Goal: Task Accomplishment & Management: Manage account settings

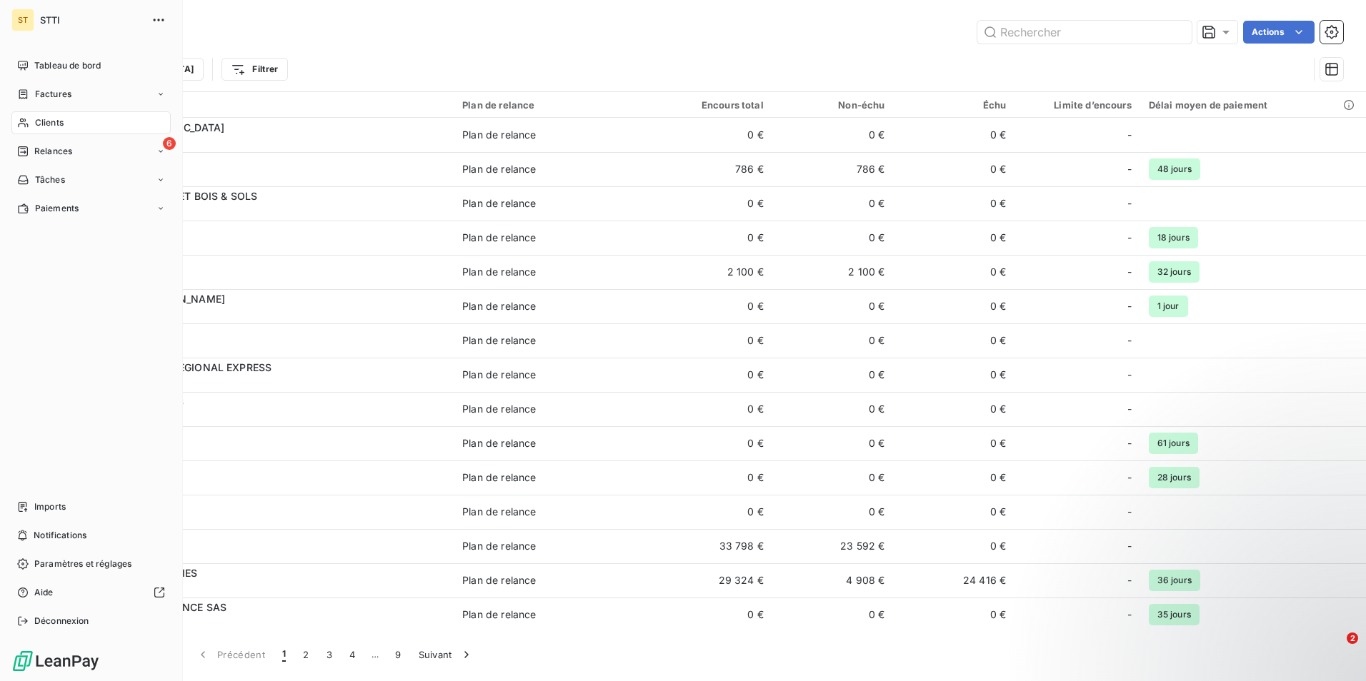
click at [59, 122] on span "Clients" at bounding box center [49, 122] width 29 height 13
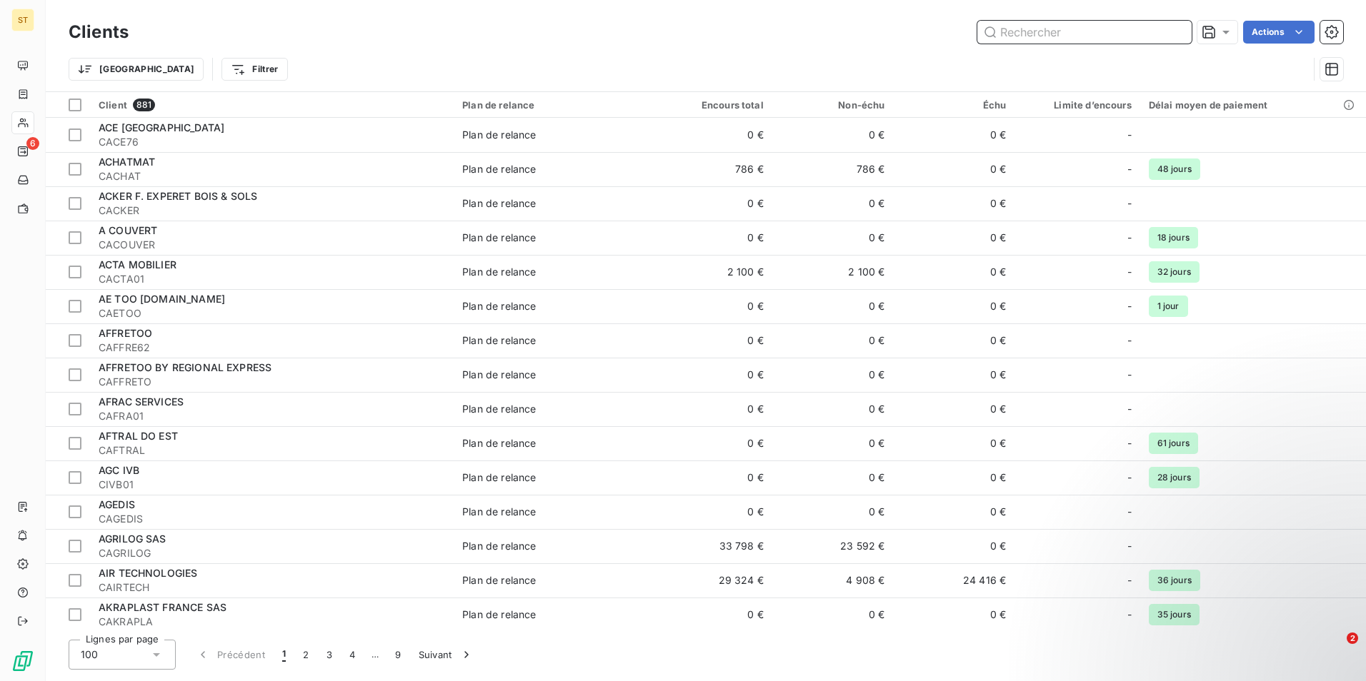
click at [1036, 40] on input "text" at bounding box center [1084, 32] width 214 height 23
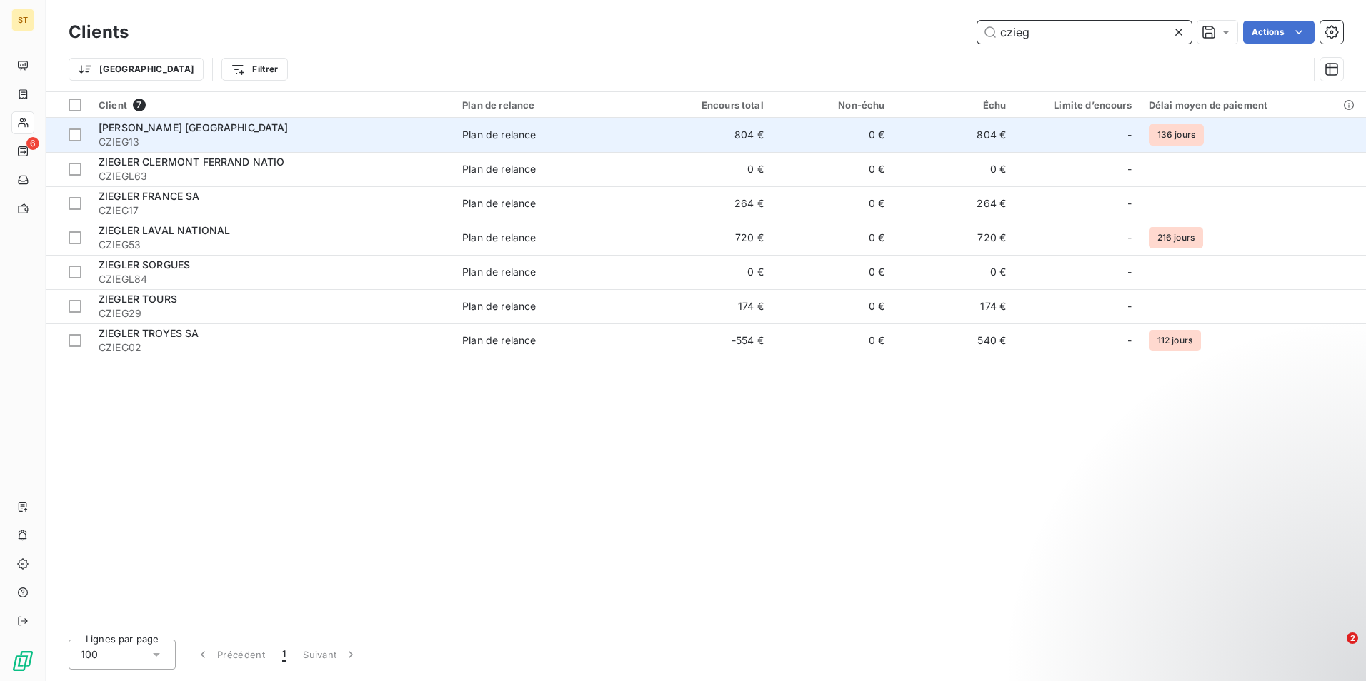
type input "czieg"
click at [203, 128] on div "[PERSON_NAME] [GEOGRAPHIC_DATA]" at bounding box center [272, 128] width 346 height 14
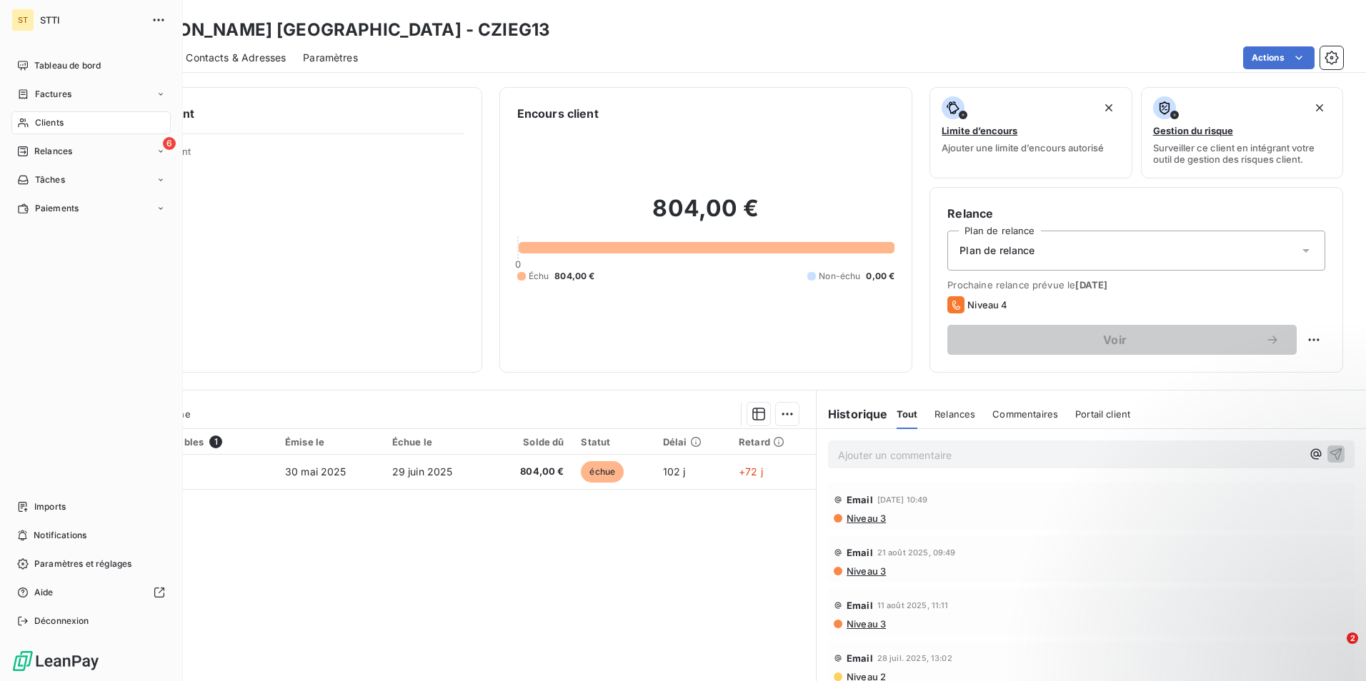
click at [39, 121] on span "Clients" at bounding box center [49, 122] width 29 height 13
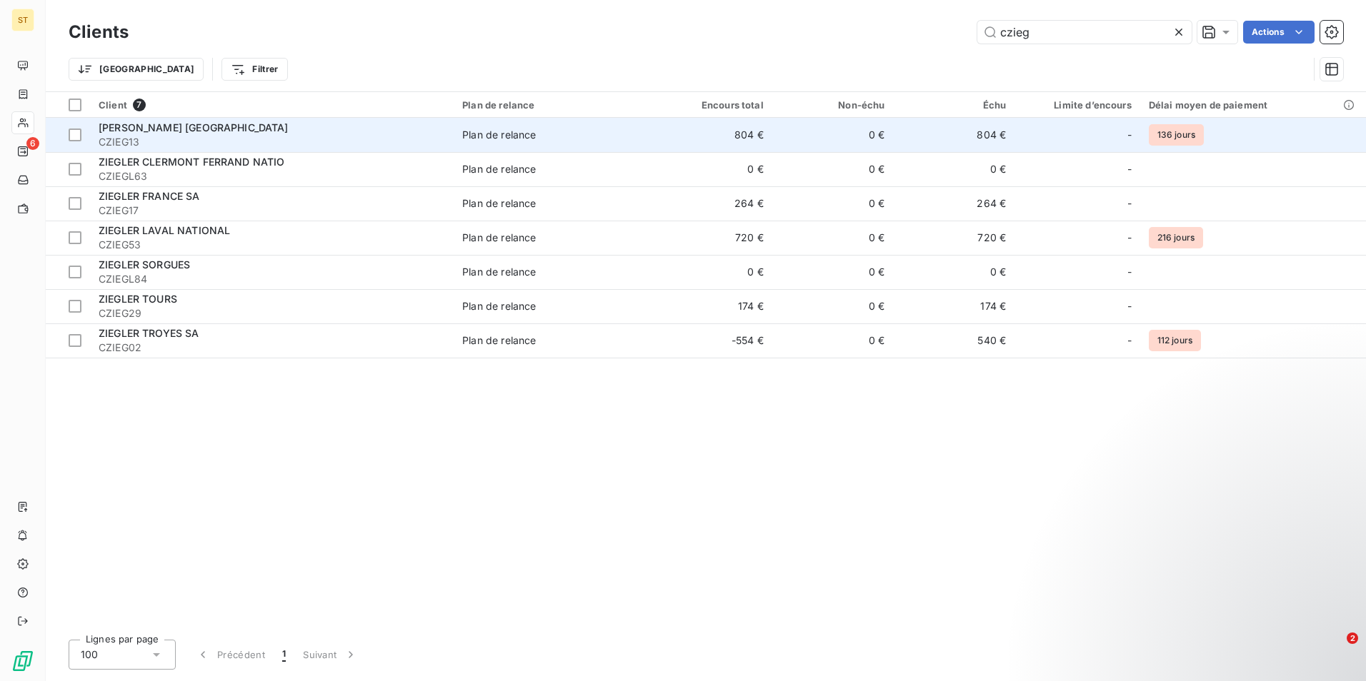
click at [214, 131] on div "[PERSON_NAME] [GEOGRAPHIC_DATA]" at bounding box center [272, 128] width 346 height 14
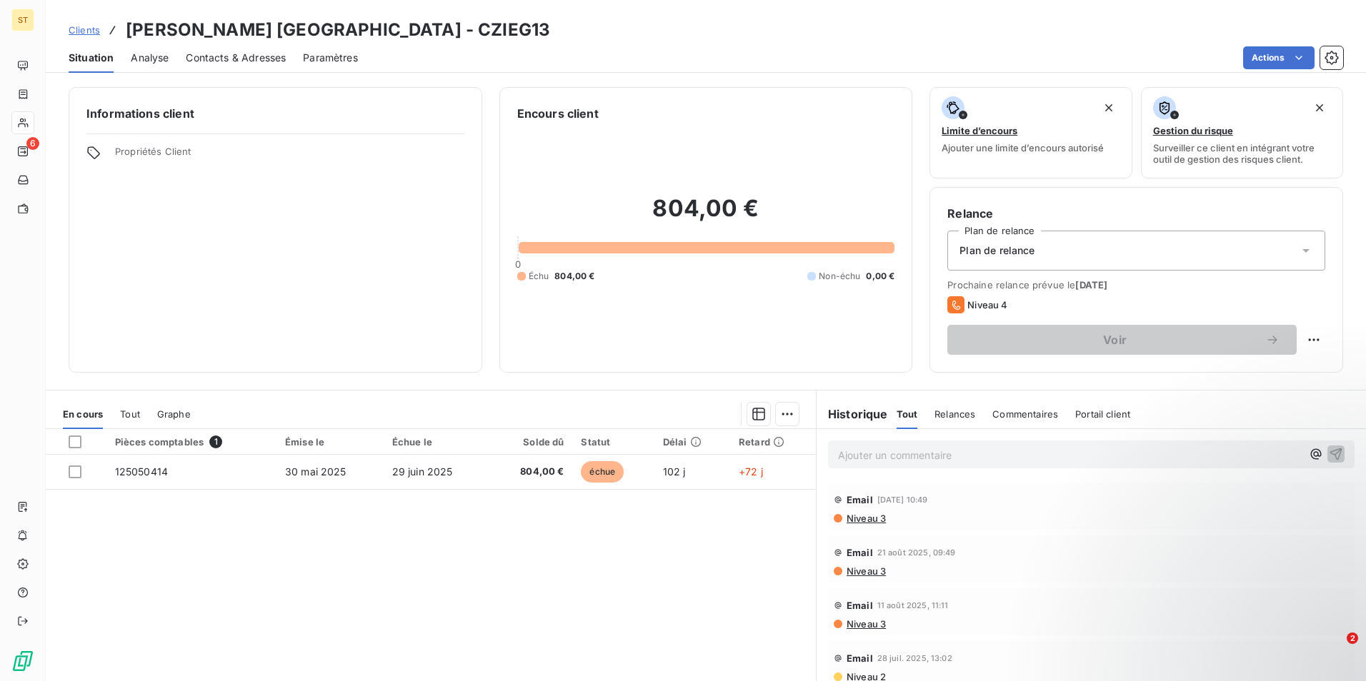
click at [896, 454] on p "Ajouter un commentaire ﻿" at bounding box center [1070, 455] width 464 height 18
drag, startPoint x: 1161, startPoint y: 453, endPoint x: 1106, endPoint y: 455, distance: 55.0
click at [1106, 455] on span "09/09: rel par tel. Elle va informer son responsable pour le paiement." at bounding box center [1002, 454] width 328 height 12
click at [1201, 454] on p "09/09: rel par tel. Elle va informer son responsable pour régler la facture." at bounding box center [1070, 454] width 464 height 16
drag, startPoint x: 1195, startPoint y: 451, endPoint x: 824, endPoint y: 449, distance: 371.4
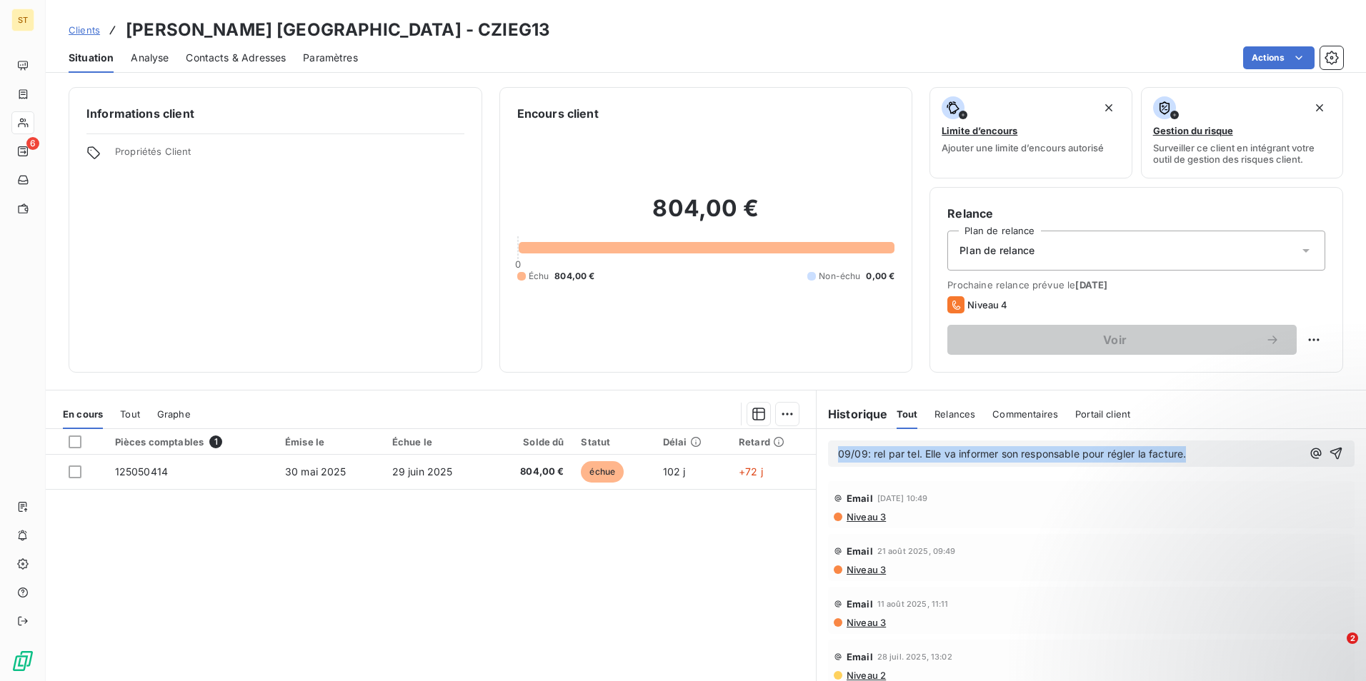
click at [828, 449] on div "09/09: rel par tel. Elle va informer son responsable pour régler la facture." at bounding box center [1091, 454] width 526 height 26
copy span "09/09: rel par tel. Elle va informer son responsable pour régler la facture."
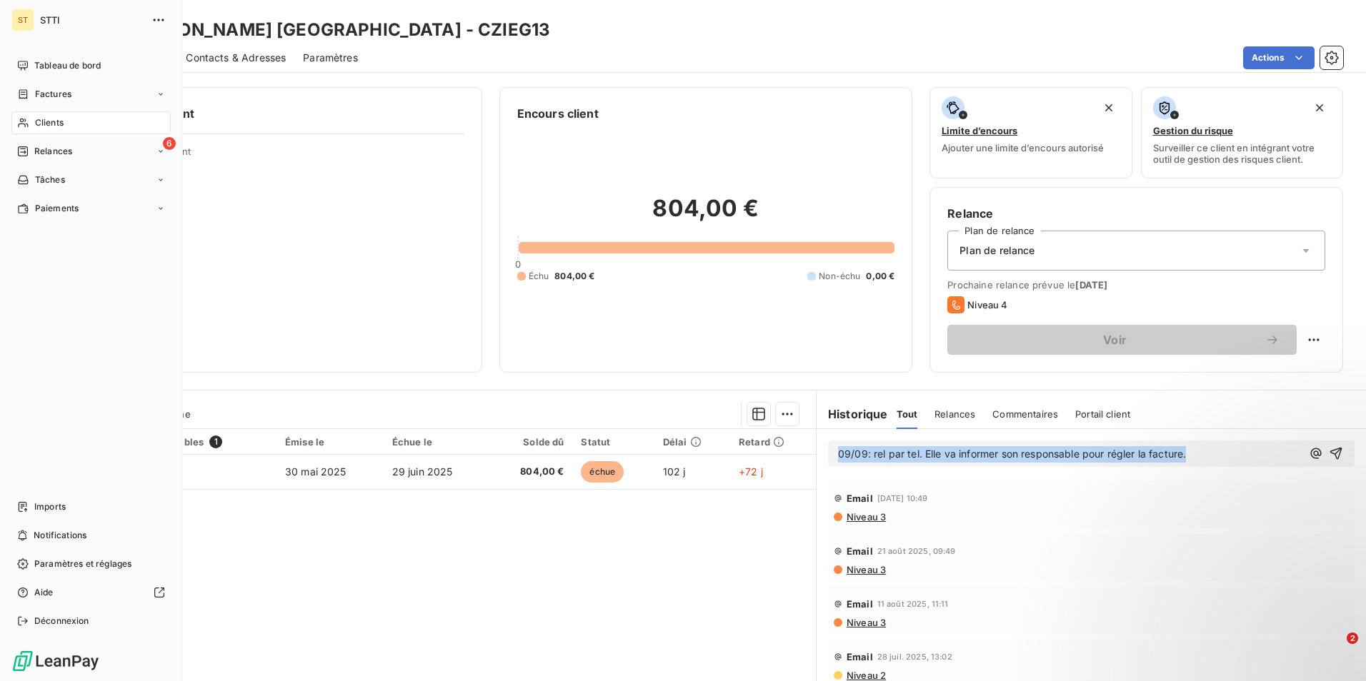
click at [47, 121] on span "Clients" at bounding box center [49, 122] width 29 height 13
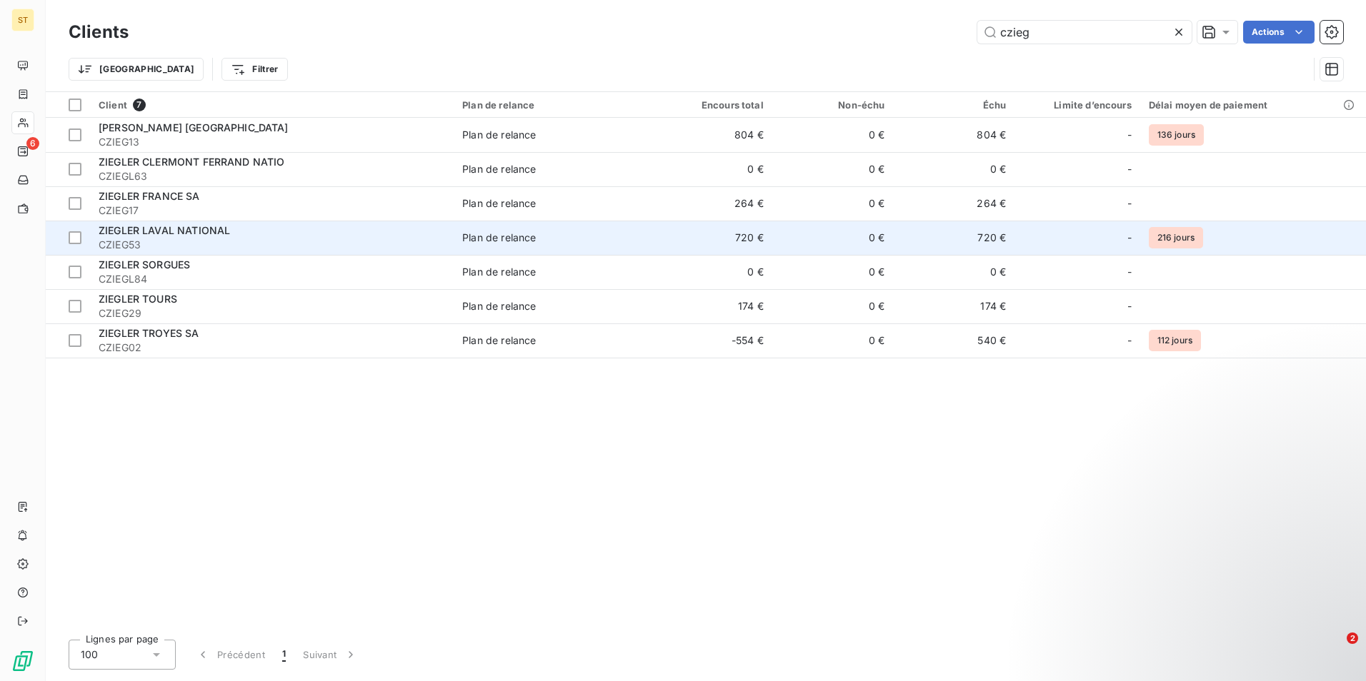
click at [124, 244] on span "CZIEG53" at bounding box center [272, 245] width 346 height 14
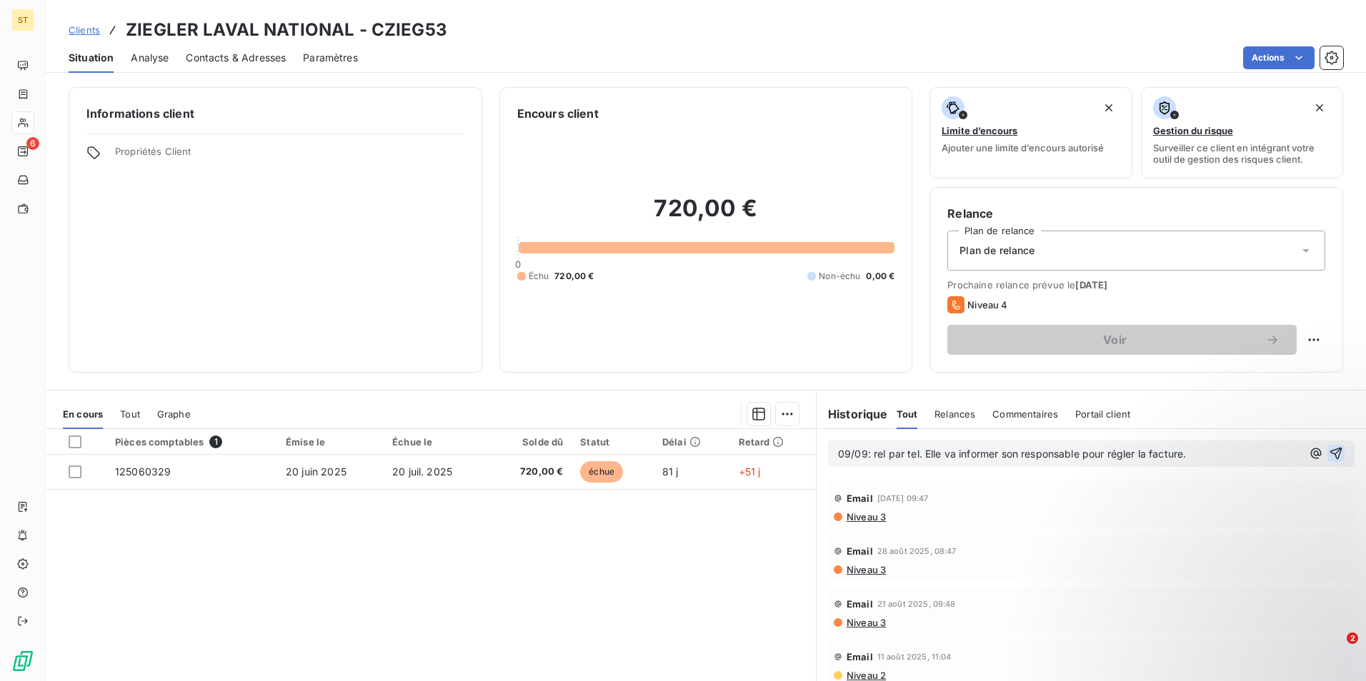
click at [1329, 451] on icon "button" at bounding box center [1336, 453] width 14 height 14
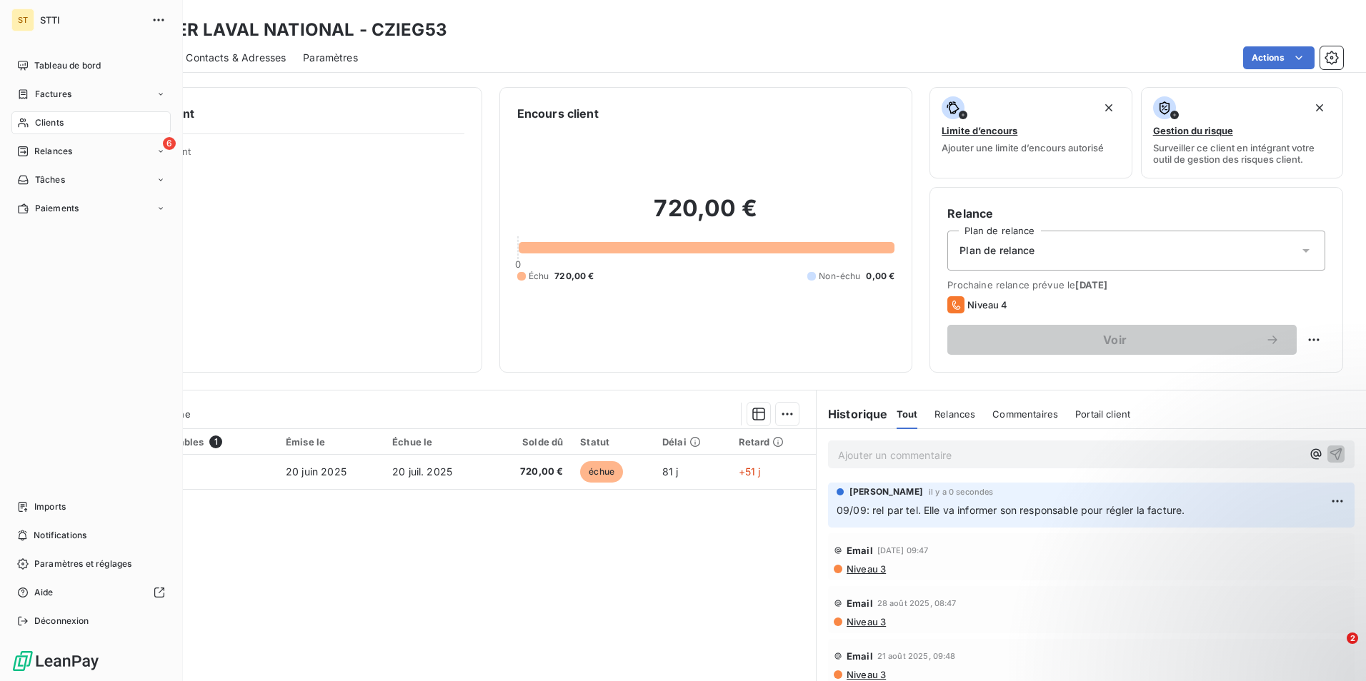
click at [49, 121] on span "Clients" at bounding box center [49, 122] width 29 height 13
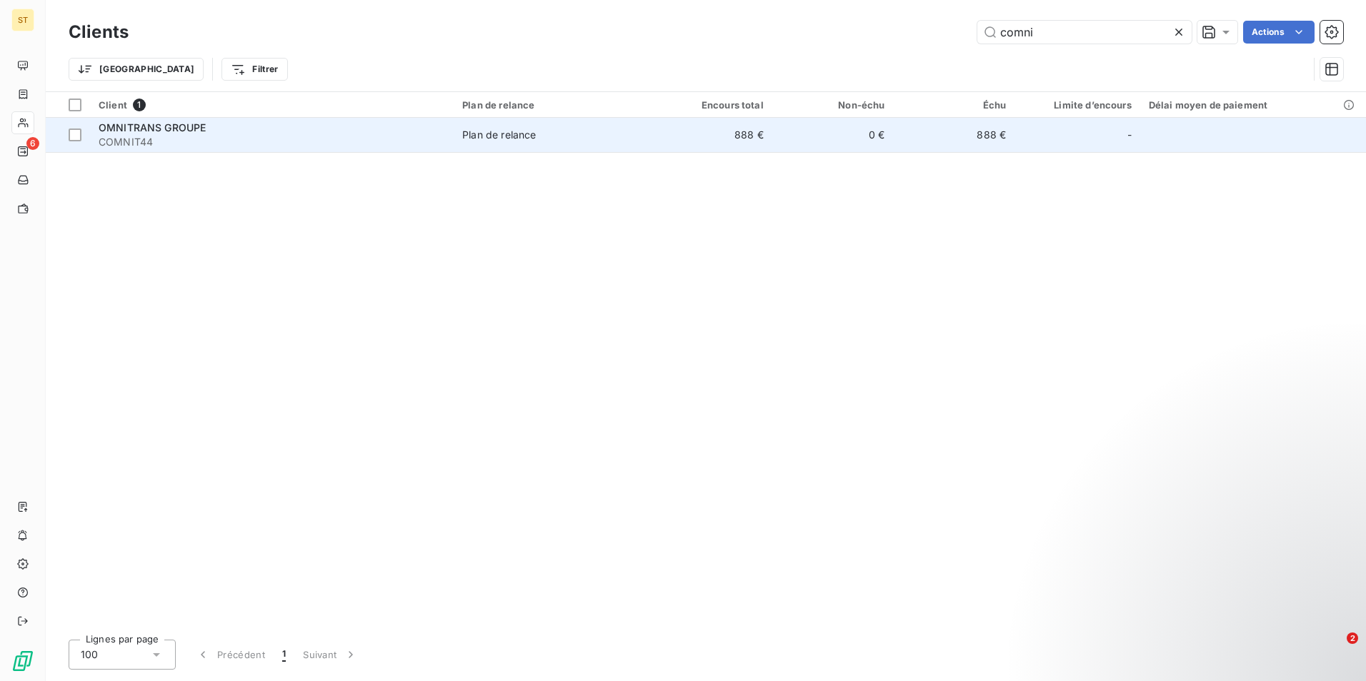
type input "comni"
click at [172, 147] on span "COMNIT44" at bounding box center [272, 142] width 346 height 14
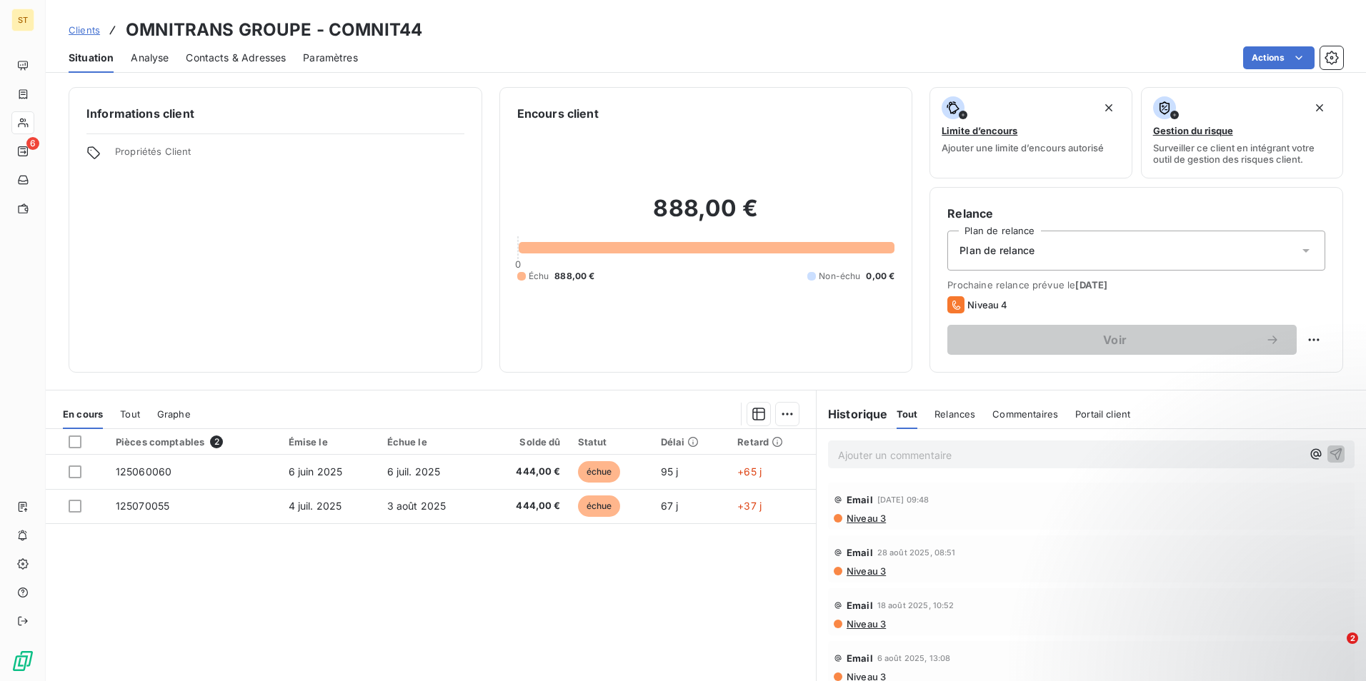
click at [875, 451] on p "Ajouter un commentaire ﻿" at bounding box center [1070, 455] width 464 height 18
click at [1001, 452] on p "09/09: tel ne répond pas." at bounding box center [1070, 454] width 464 height 16
click at [1330, 455] on icon "button" at bounding box center [1336, 454] width 12 height 12
